Goal: Task Accomplishment & Management: Manage account settings

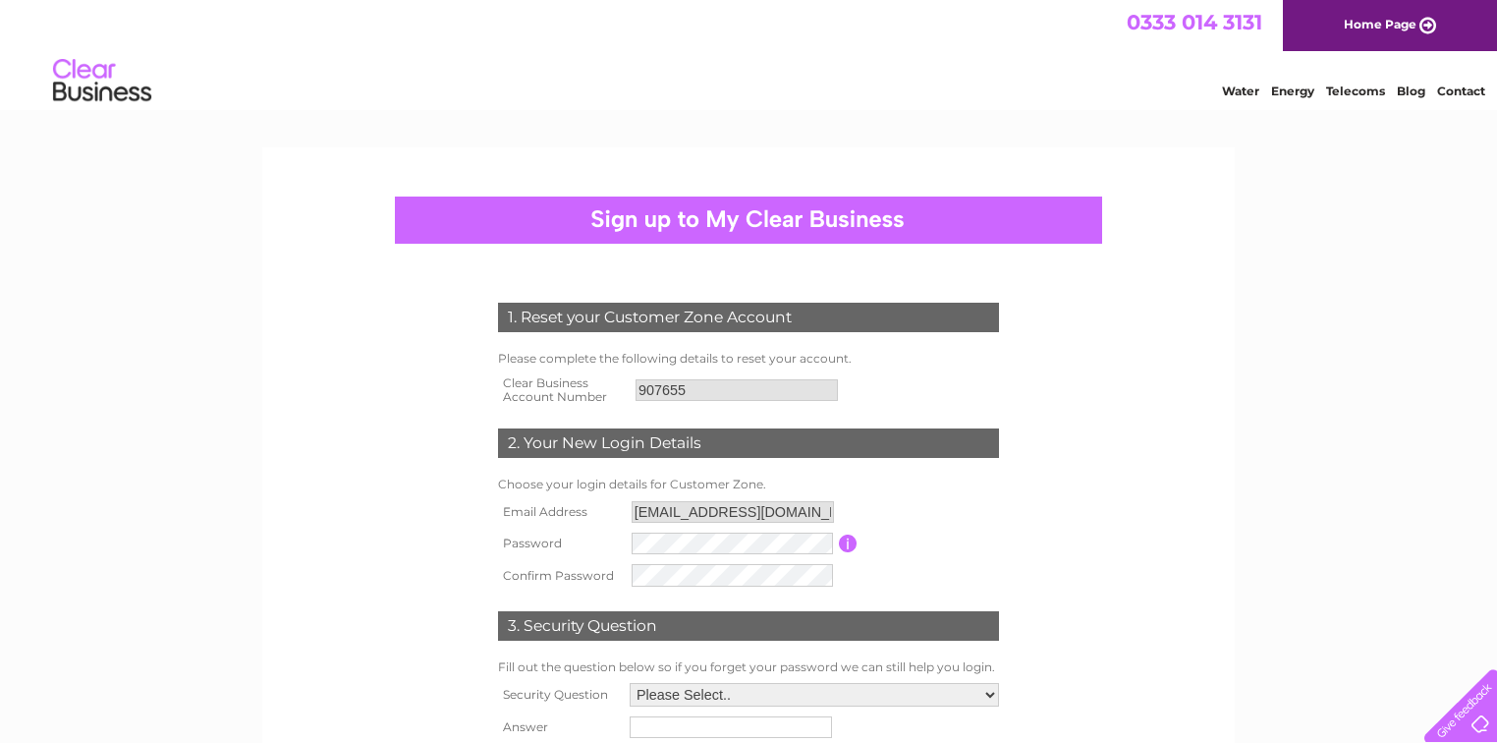
click at [854, 542] on input "button" at bounding box center [848, 543] width 19 height 18
click at [845, 538] on input "button" at bounding box center [848, 543] width 19 height 18
click at [846, 542] on input "button" at bounding box center [848, 543] width 19 height 18
drag, startPoint x: 676, startPoint y: 681, endPoint x: 676, endPoint y: 692, distance: 10.8
click at [676, 690] on td "Please Select.. In what town or city was your first job? In what town or city d…" at bounding box center [814, 694] width 379 height 33
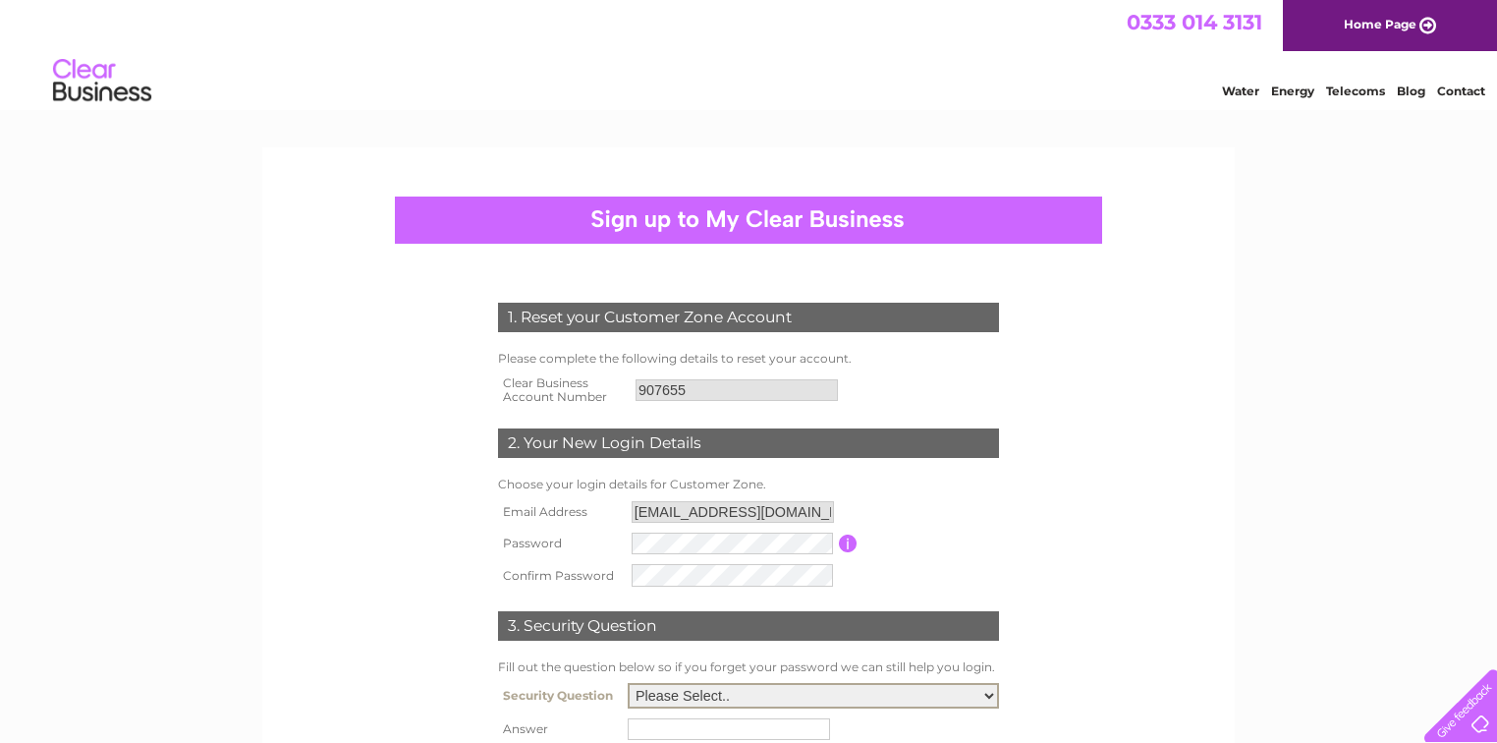
click at [676, 692] on select "Please Select.. In what town or city was your first job? In what town or city d…" at bounding box center [813, 696] width 371 height 26
select select "1"
click at [628, 684] on select "Please Select.. In what town or city was your first job? In what town or city d…" at bounding box center [813, 696] width 371 height 26
click at [669, 692] on select "Please Select.. In what town or city was your first job? In what town or city d…" at bounding box center [813, 696] width 371 height 26
click at [628, 684] on select "Please Select.. In what town or city was your first job? In what town or city d…" at bounding box center [813, 696] width 371 height 26
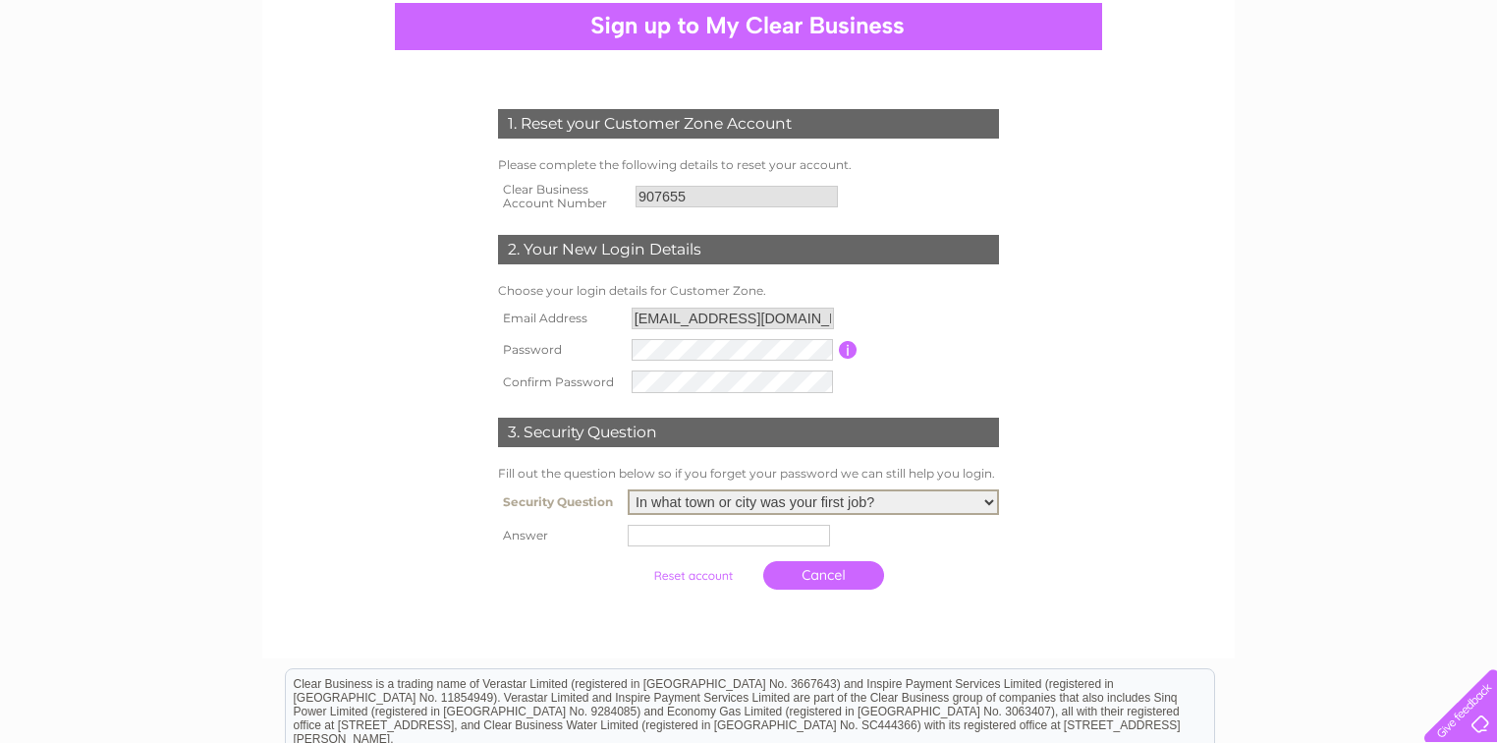
scroll to position [236, 0]
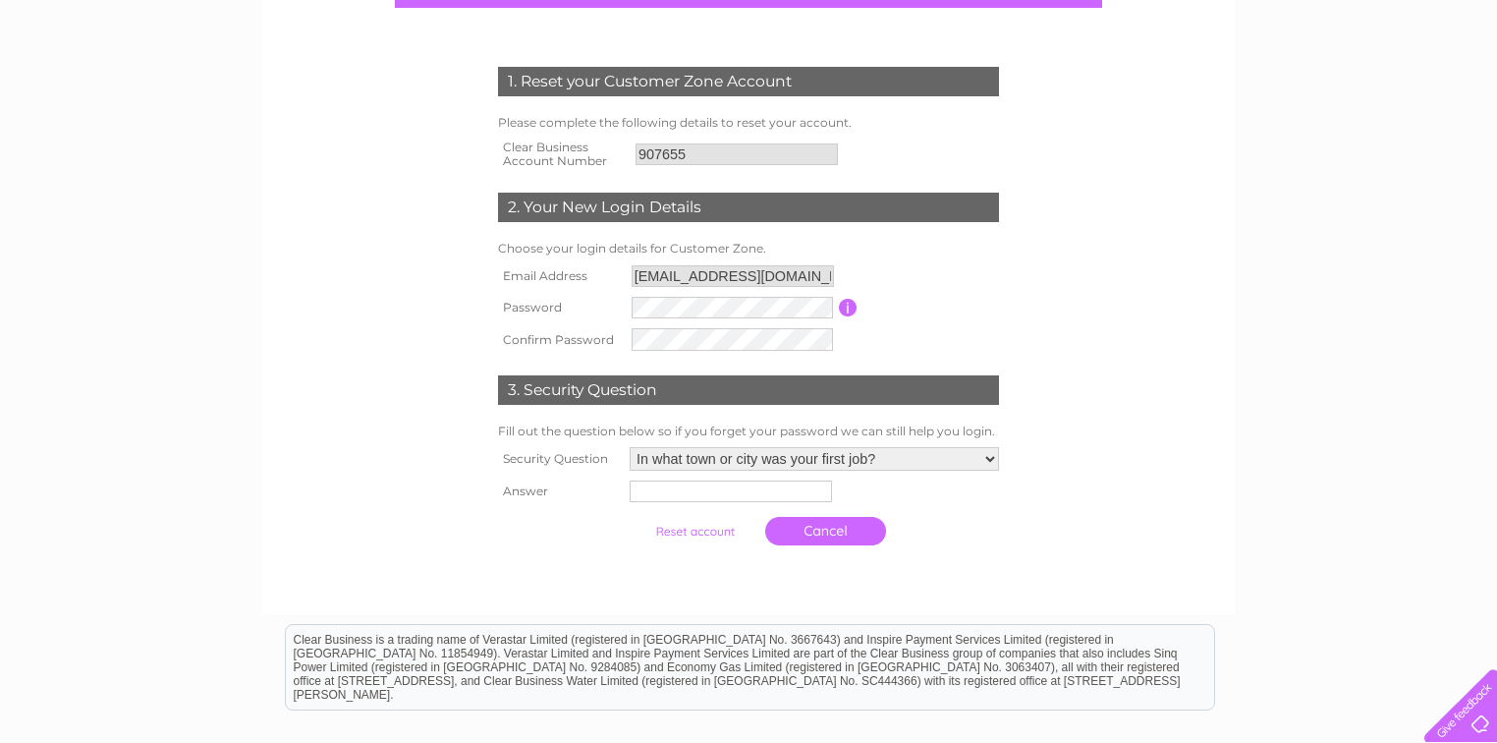
click at [676, 502] on tbody "Security Question Please Select.. In what town or city was your first job? In w…" at bounding box center [748, 498] width 511 height 113
click at [676, 495] on input "text" at bounding box center [732, 492] width 204 height 24
click at [661, 494] on input "text" at bounding box center [732, 492] width 204 height 24
type input "kirkcaldy"
click at [713, 534] on input "submit" at bounding box center [695, 534] width 121 height 28
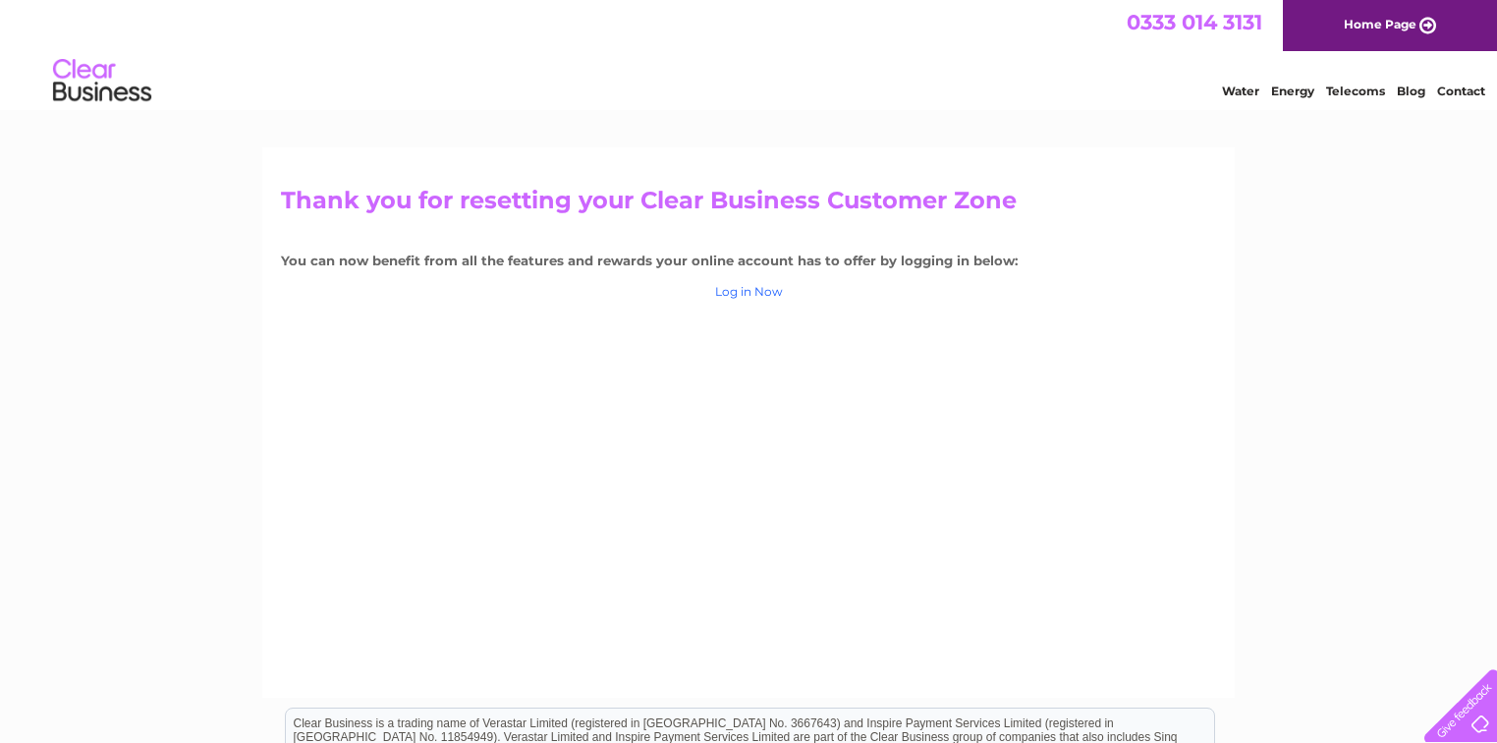
click at [754, 295] on link "Log in Now" at bounding box center [749, 291] width 68 height 15
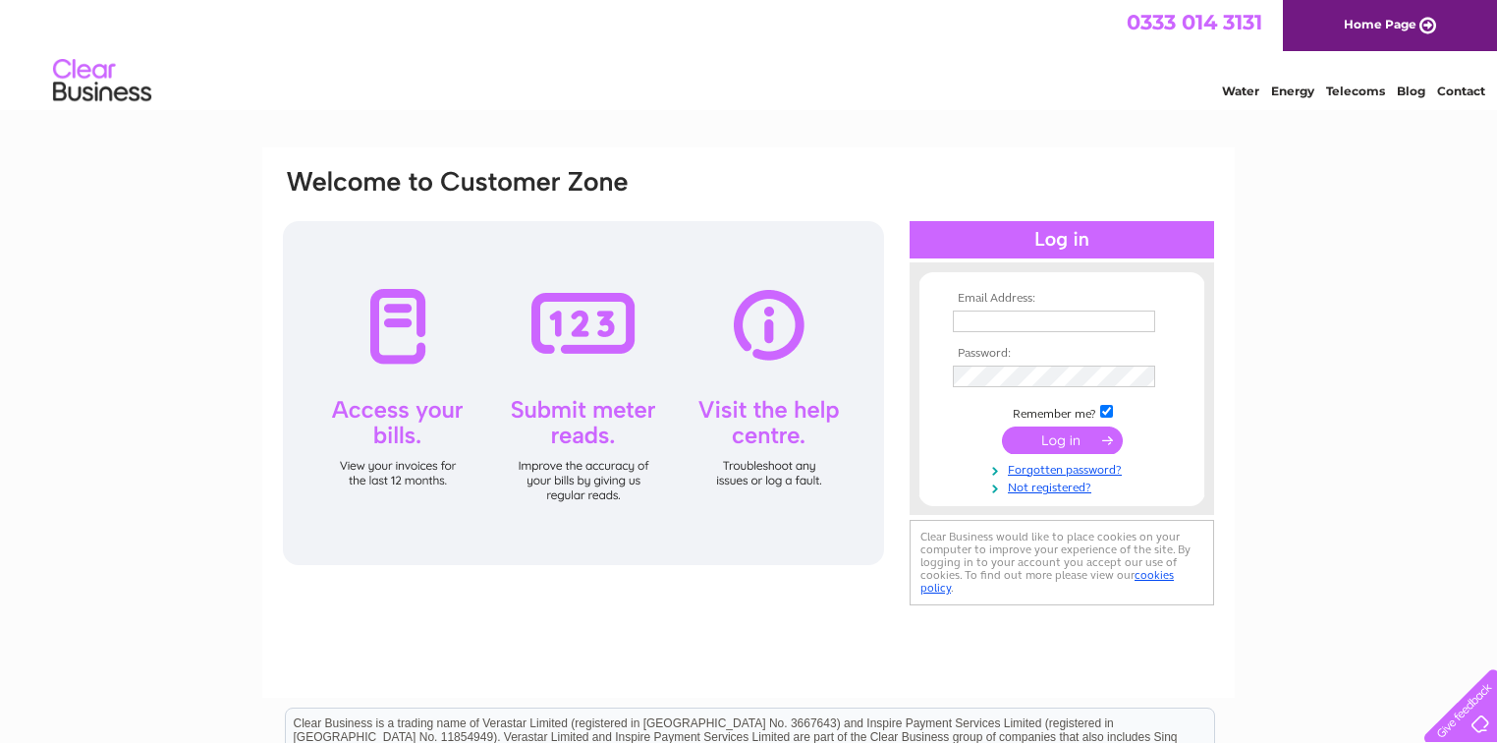
type input "methilhillbc55@gmail.com"
click at [1073, 445] on input "submit" at bounding box center [1062, 440] width 121 height 28
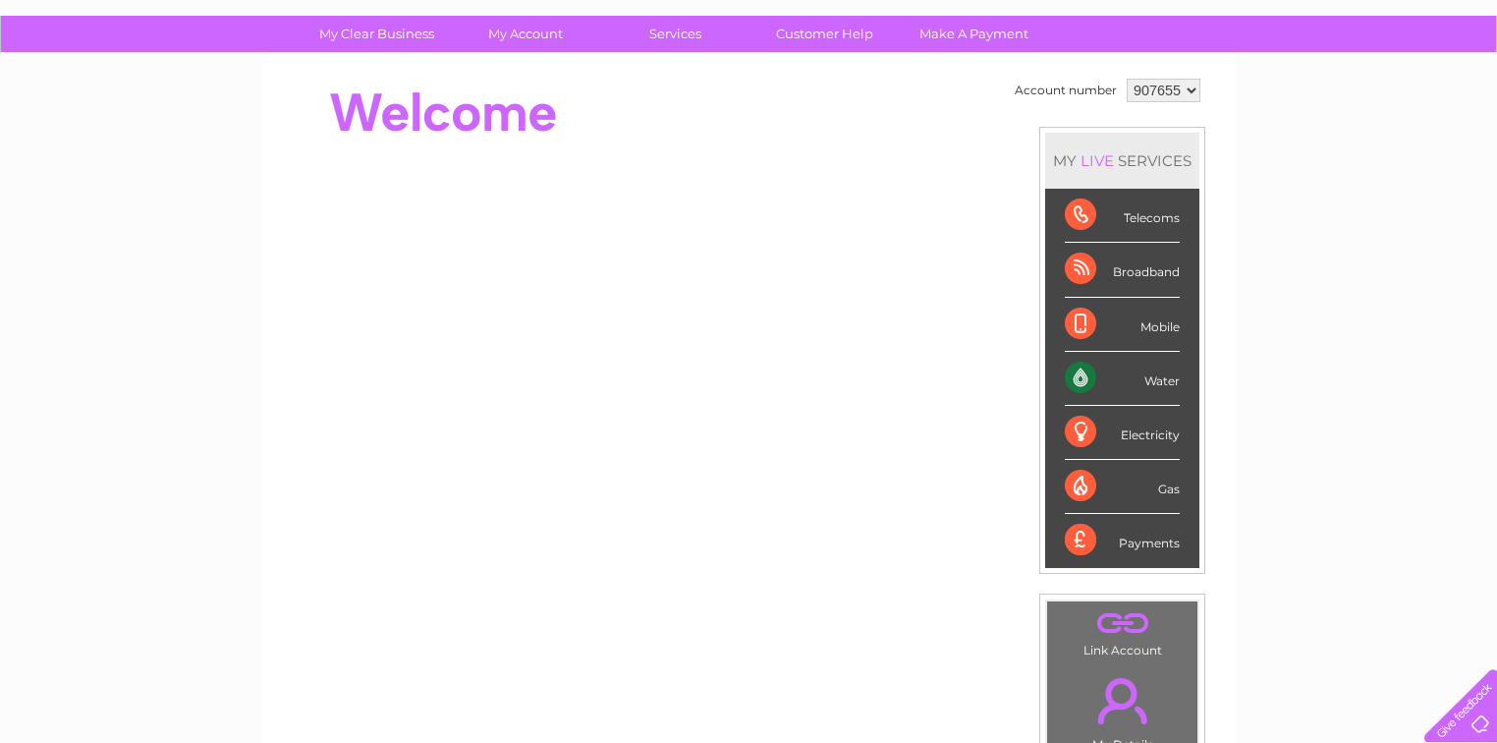
scroll to position [236, 0]
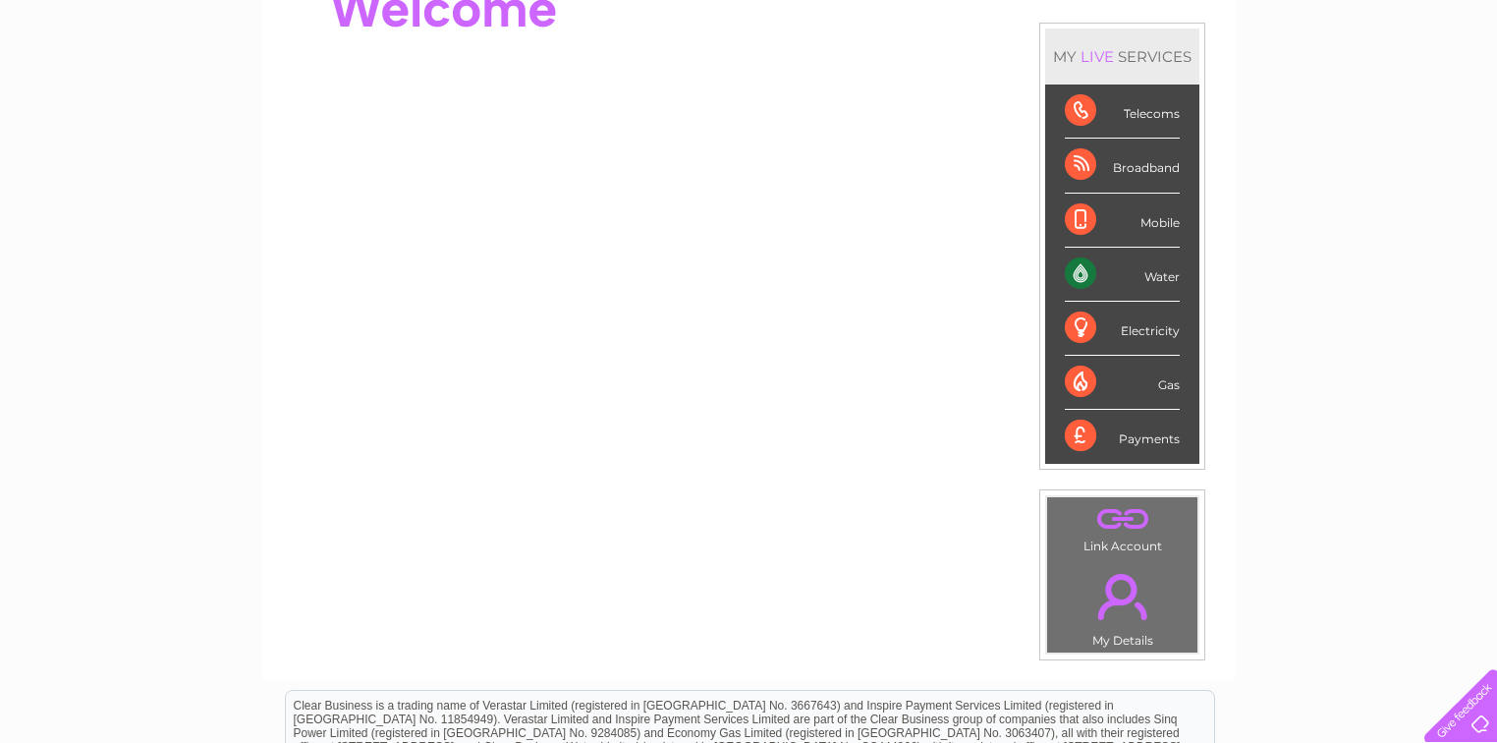
click at [1109, 437] on div "Payments" at bounding box center [1122, 436] width 115 height 53
click at [1123, 436] on div "Payments" at bounding box center [1122, 436] width 115 height 53
click at [1145, 328] on div "Electricity" at bounding box center [1122, 329] width 115 height 54
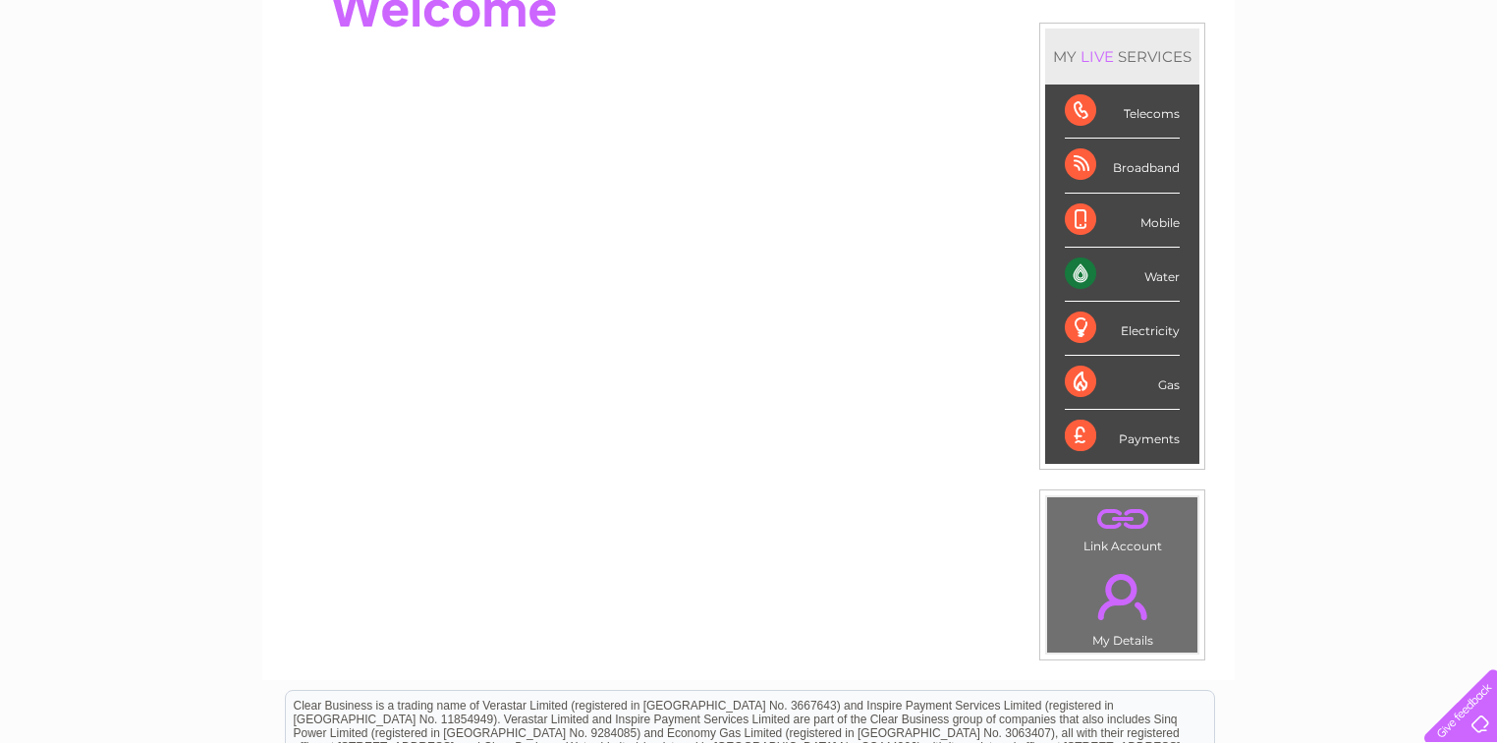
click at [1144, 328] on div "Electricity" at bounding box center [1122, 329] width 115 height 54
click at [1143, 436] on div "Payments" at bounding box center [1122, 436] width 115 height 53
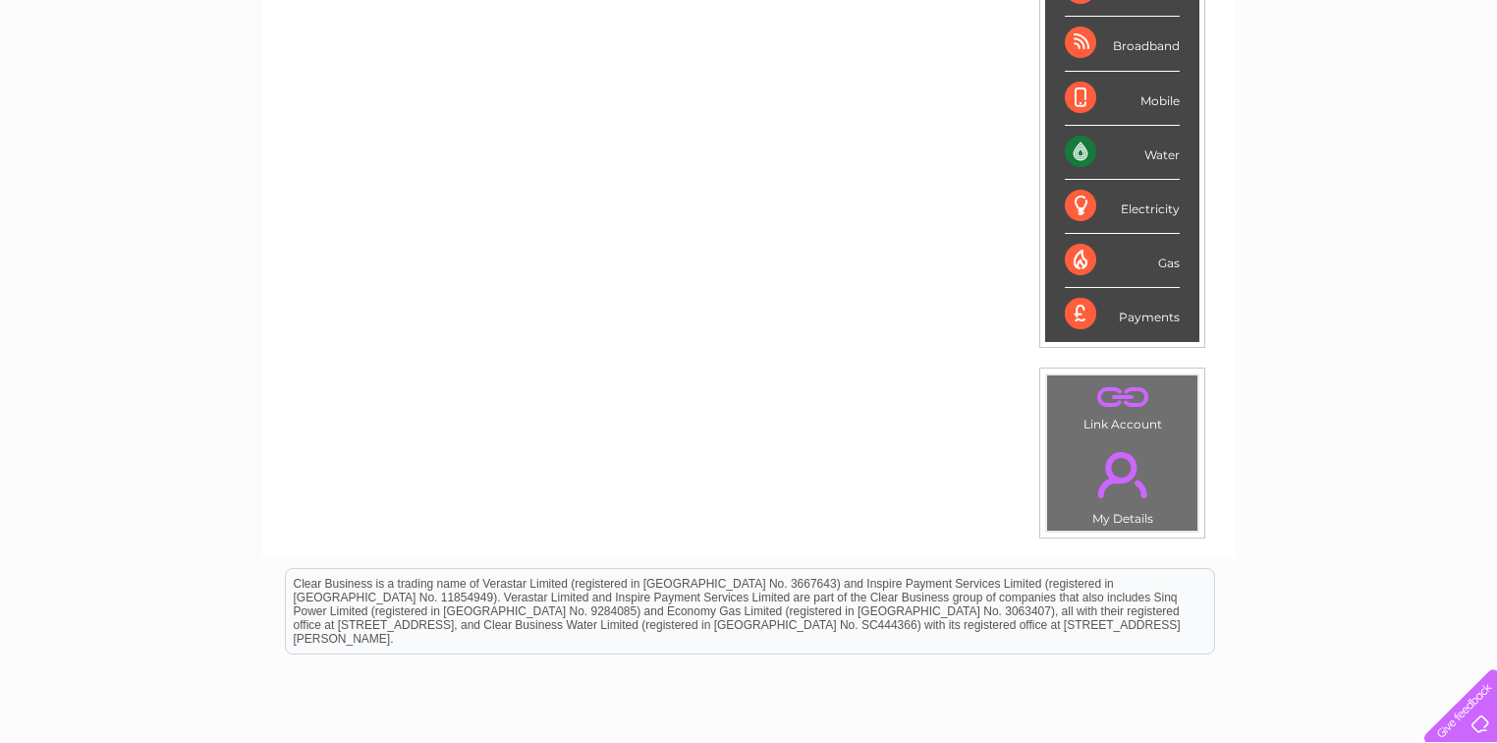
scroll to position [126, 0]
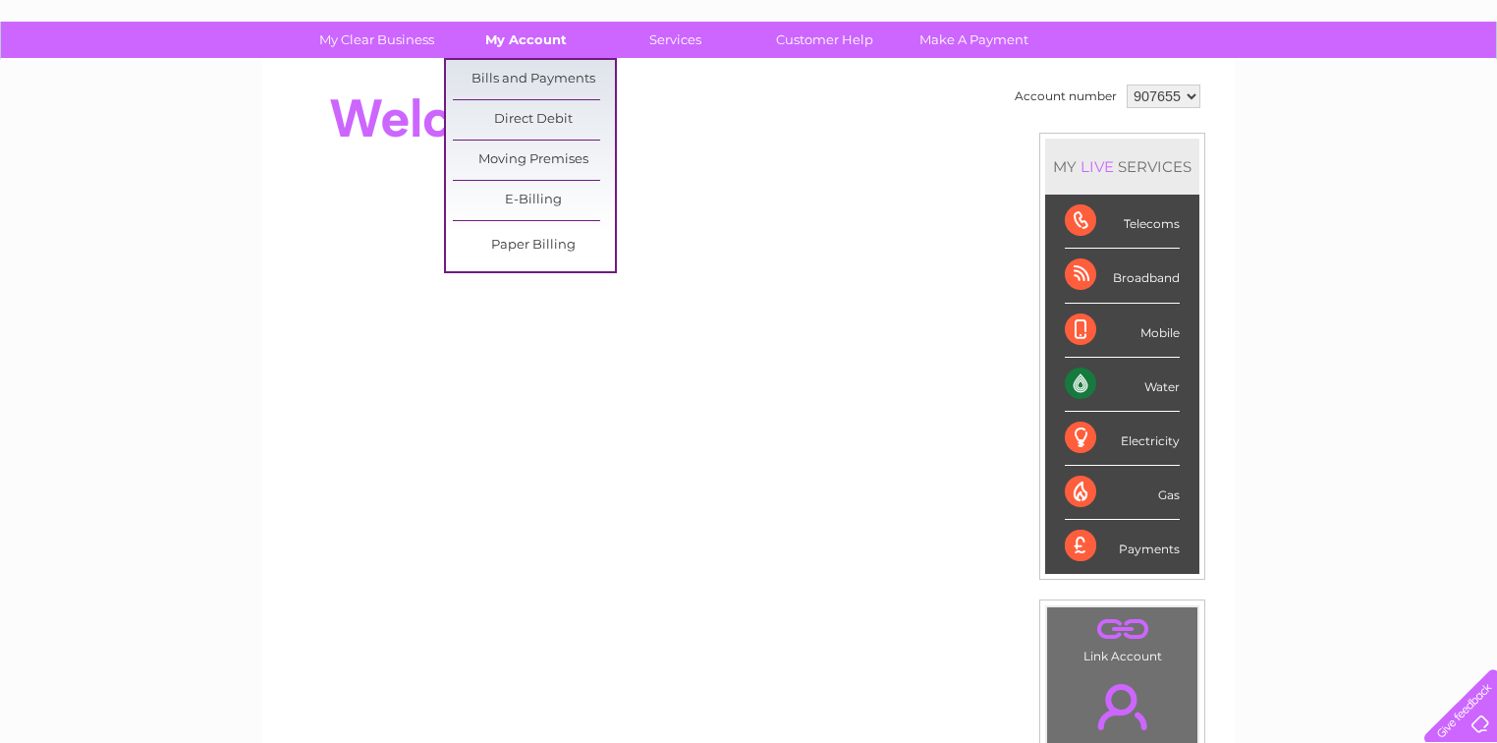
click at [527, 40] on link "My Account" at bounding box center [526, 40] width 162 height 36
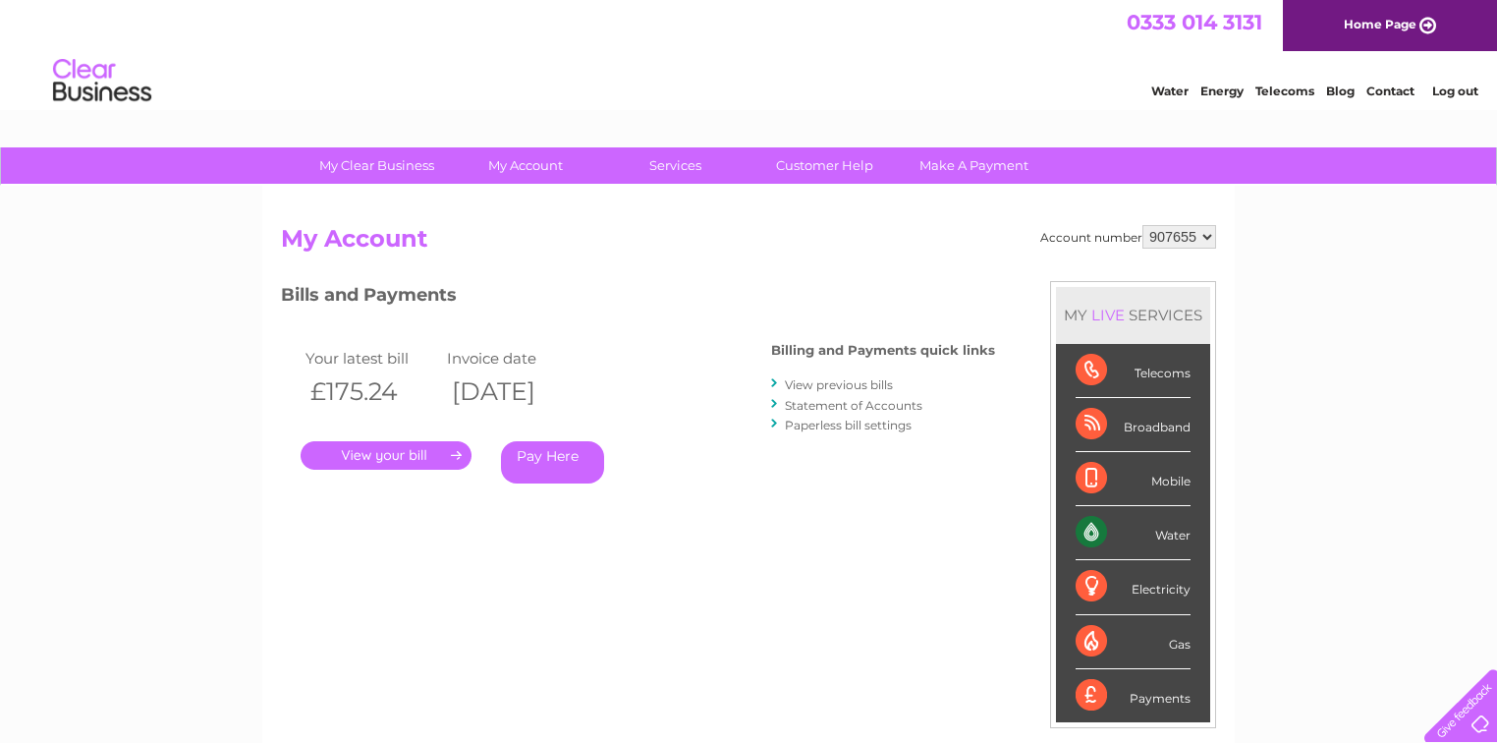
click at [407, 456] on link "." at bounding box center [386, 455] width 171 height 28
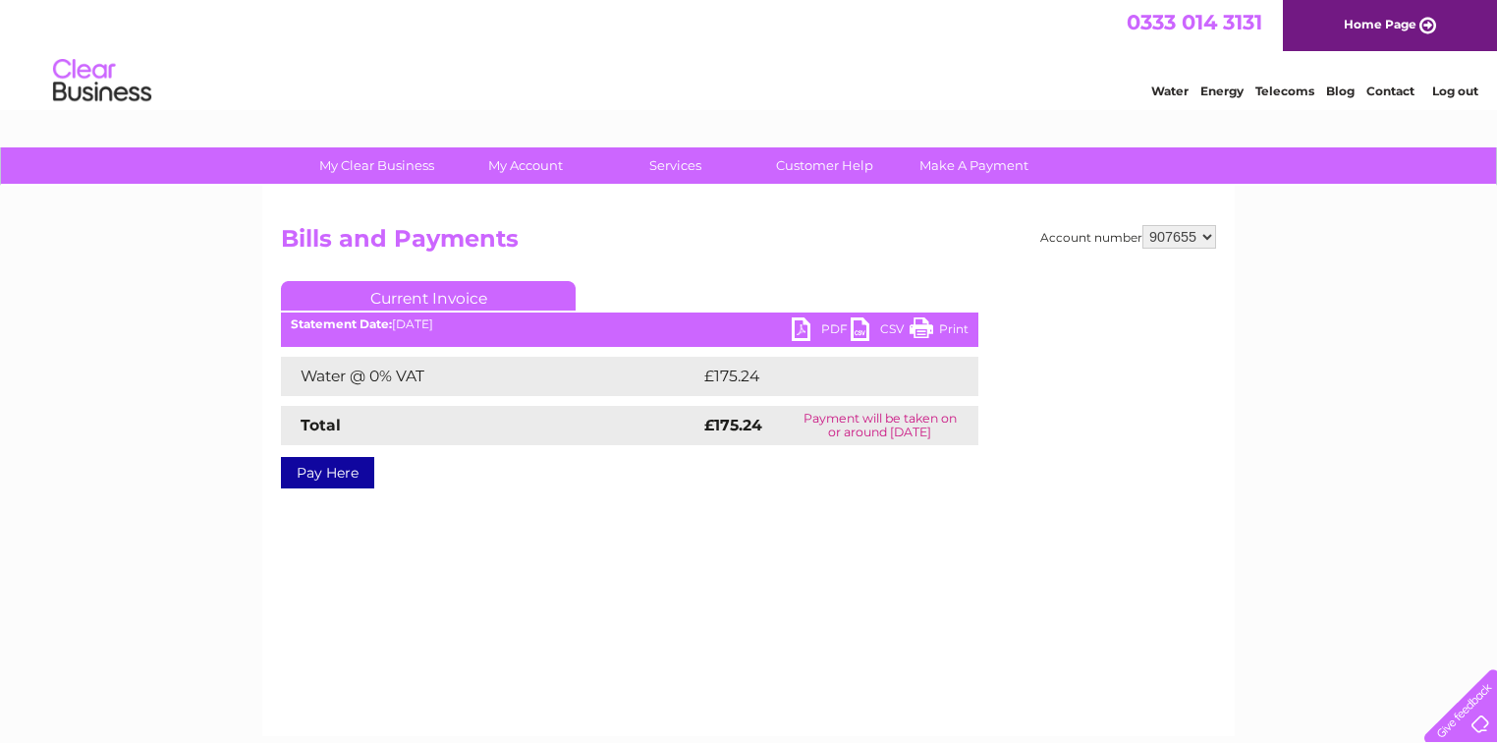
drag, startPoint x: 482, startPoint y: 326, endPoint x: 982, endPoint y: 248, distance: 506.1
click at [982, 248] on h2 "Bills and Payments" at bounding box center [748, 243] width 935 height 37
click at [458, 295] on link "Current Invoice" at bounding box center [428, 295] width 295 height 29
click at [456, 294] on link "Current Invoice" at bounding box center [428, 295] width 295 height 29
click at [804, 330] on link "PDF" at bounding box center [821, 331] width 59 height 28
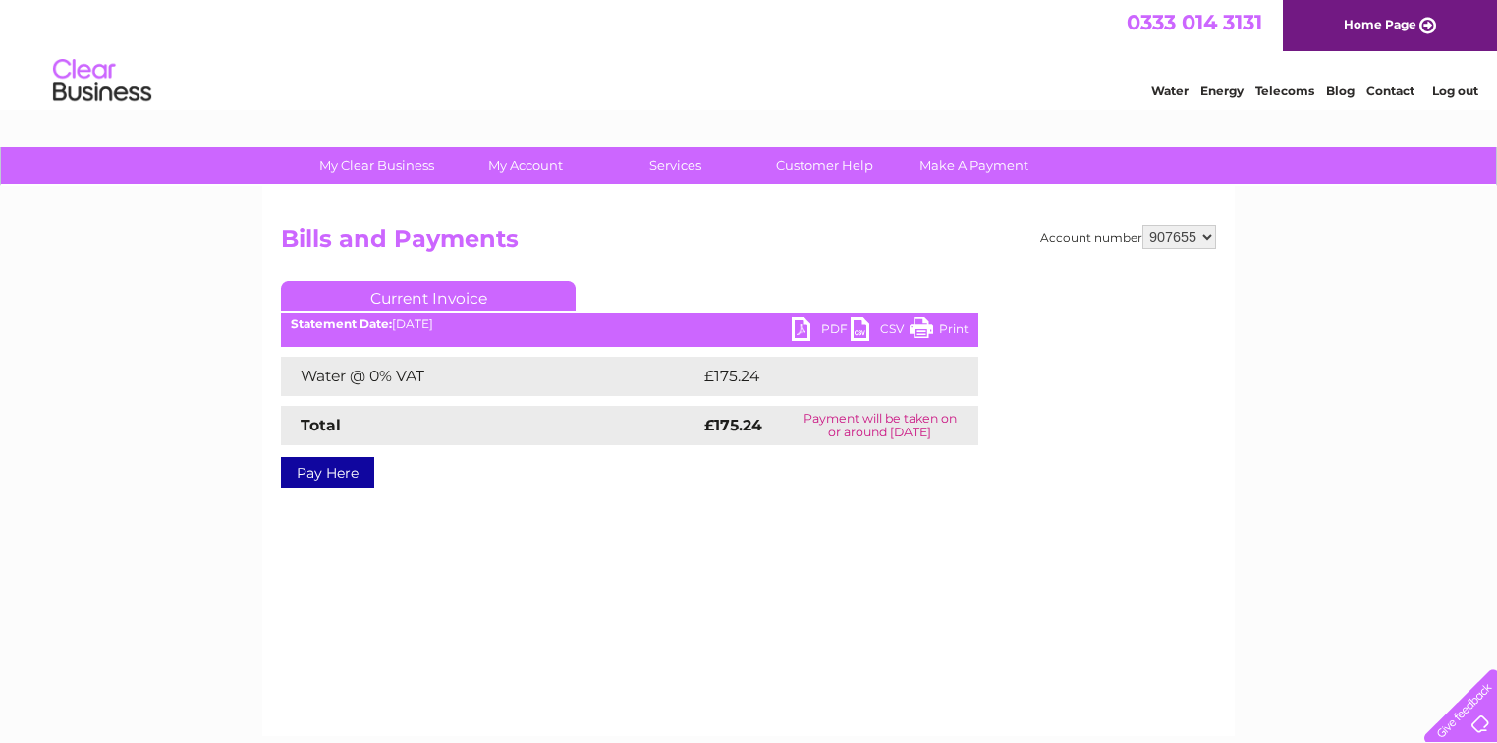
click at [804, 330] on link "PDF" at bounding box center [821, 331] width 59 height 28
click at [921, 325] on link "Print" at bounding box center [939, 331] width 59 height 28
